Goal: Task Accomplishment & Management: Complete application form

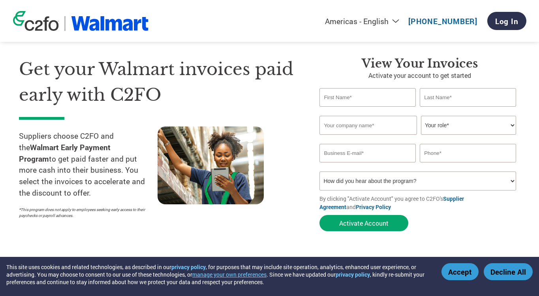
scroll to position [20, 0]
type input "j"
type input "[PERSON_NAME]"
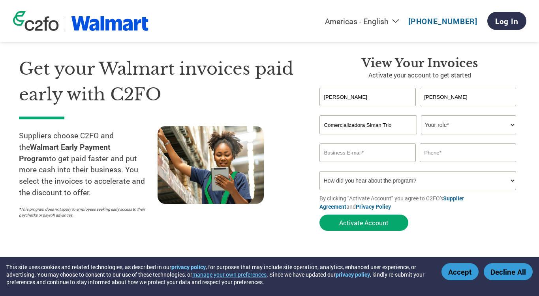
type input "Comercializadora Siman Trio"
type input "[PERSON_NAME][EMAIL_ADDRESS][DOMAIN_NAME]"
type input "3054794794"
click at [383, 239] on section "Get your Walmart invoices paid early with C2FO Suppliers choose C2FO and the Wa…" at bounding box center [269, 136] width 539 height 248
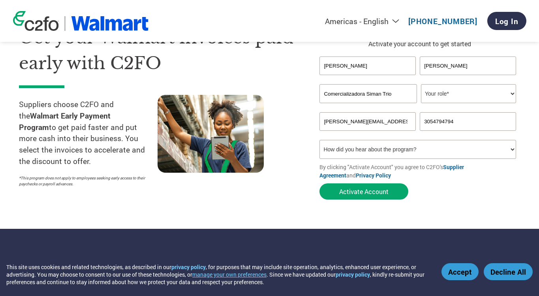
click at [361, 215] on section "Get your Walmart invoices paid early with C2FO Suppliers choose C2FO and the Wa…" at bounding box center [269, 105] width 539 height 248
click at [376, 186] on button "Activate Account" at bounding box center [364, 191] width 89 height 16
select select "FINANCE_DIRECTOR"
click at [401, 212] on section "Get your Walmart invoices paid early with C2FO Suppliers choose C2FO and the Wa…" at bounding box center [269, 105] width 539 height 248
click at [379, 190] on button "Activate Account" at bounding box center [364, 191] width 89 height 16
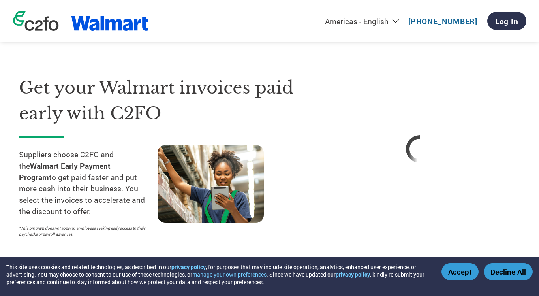
scroll to position [2, 0]
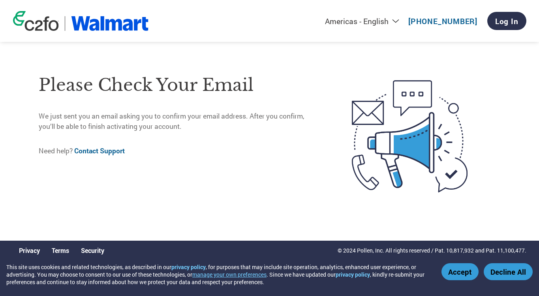
drag, startPoint x: 64, startPoint y: 88, endPoint x: 203, endPoint y: 91, distance: 139.1
click at [203, 91] on h1 "Please check your email" at bounding box center [179, 85] width 280 height 26
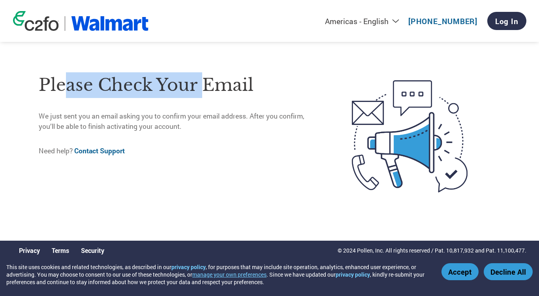
click at [205, 122] on p "We just sent you an email asking you to confirm your email address. After you c…" at bounding box center [179, 121] width 280 height 21
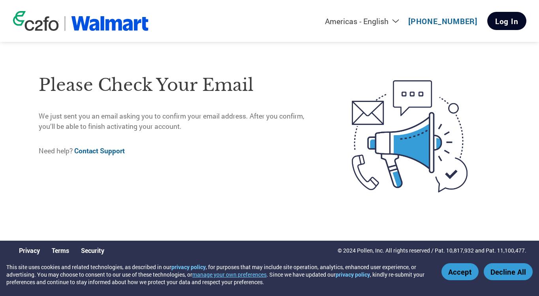
click at [501, 18] on link "Log In" at bounding box center [507, 21] width 39 height 18
